Goal: Register for event/course

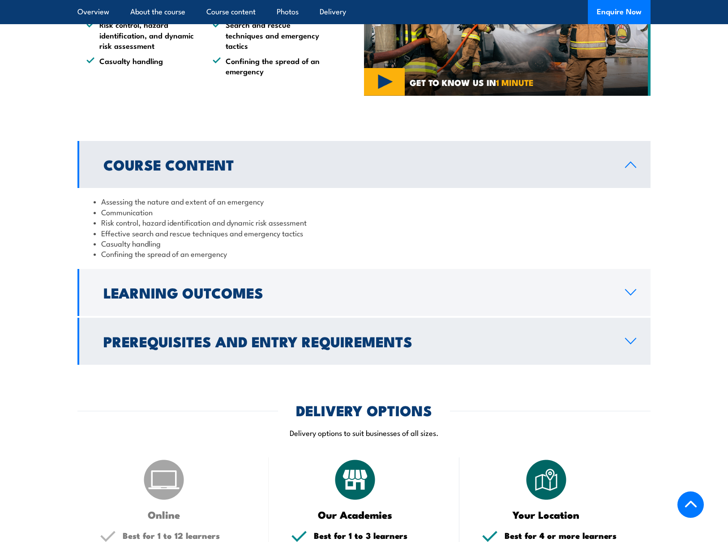
scroll to position [672, 0]
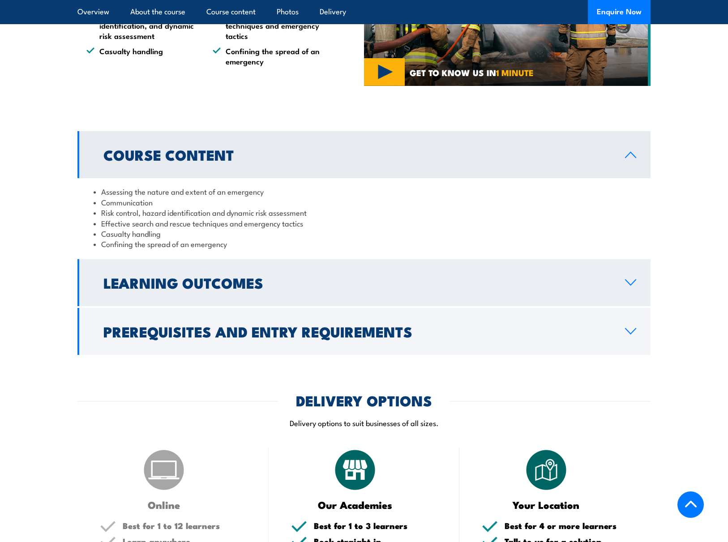
click at [623, 283] on link "Learning Outcomes" at bounding box center [363, 282] width 573 height 47
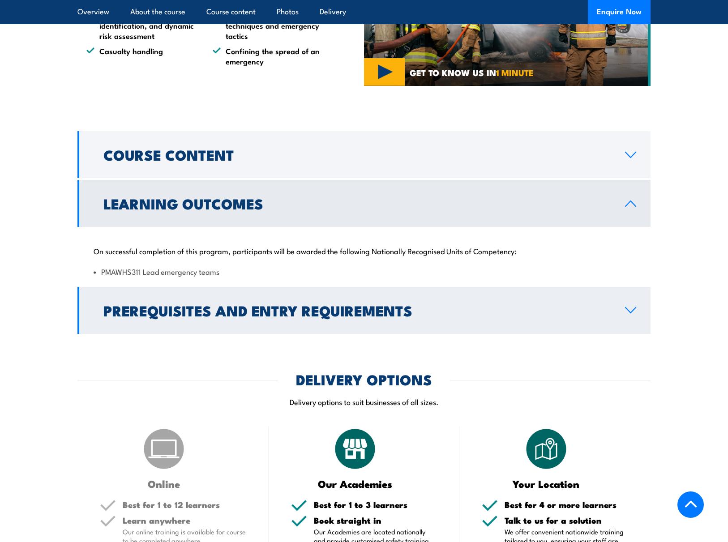
click at [630, 313] on icon at bounding box center [631, 310] width 10 height 5
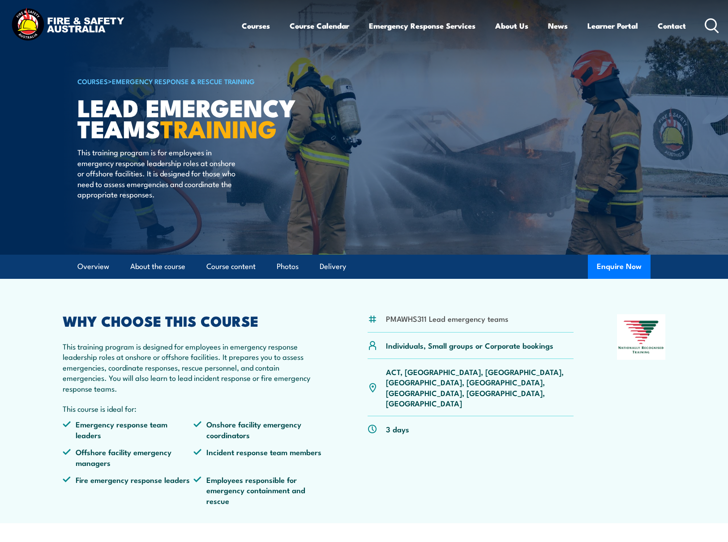
scroll to position [0, 0]
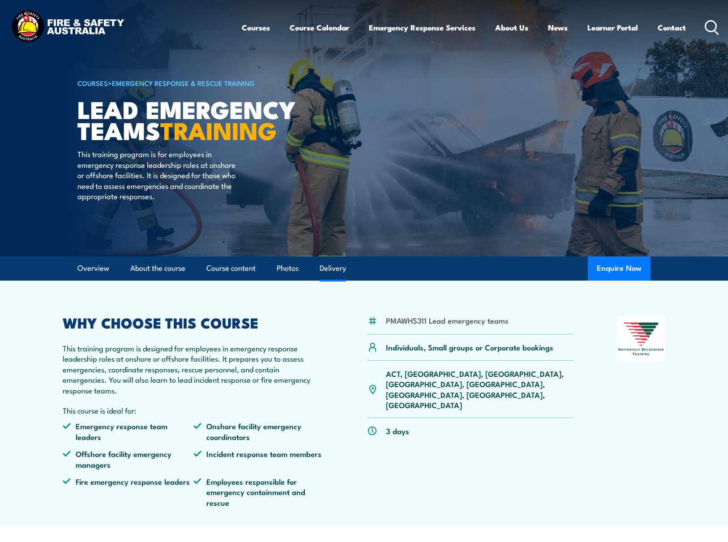
click at [340, 272] on link "Delivery" at bounding box center [333, 269] width 26 height 24
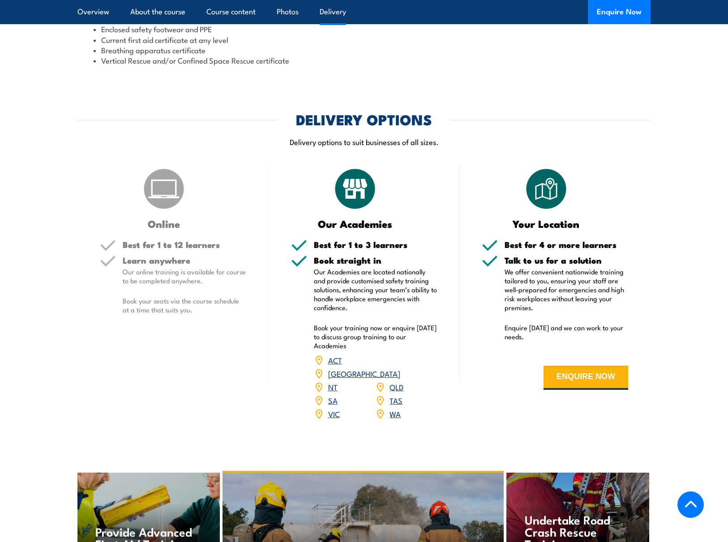
scroll to position [1062, 0]
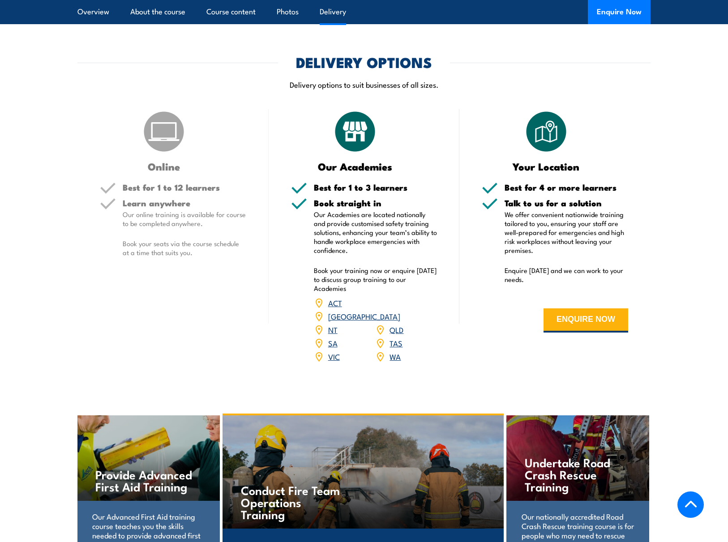
drag, startPoint x: 401, startPoint y: 345, endPoint x: 396, endPoint y: 344, distance: 5.4
click at [400, 350] on div "WA" at bounding box center [406, 356] width 62 height 13
click at [395, 351] on link "WA" at bounding box center [395, 356] width 11 height 11
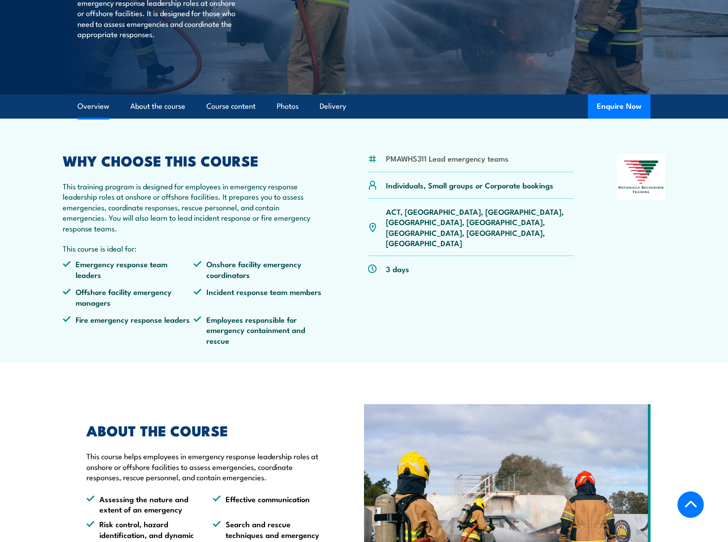
scroll to position [162, 0]
